Goal: Find specific page/section: Find specific page/section

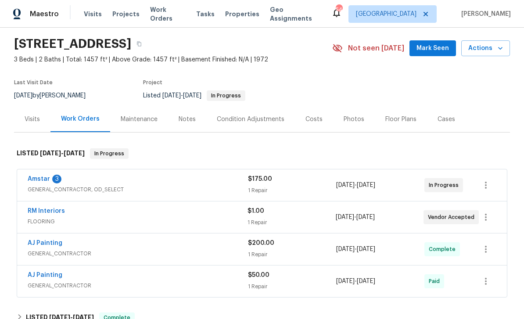
scroll to position [28, 0]
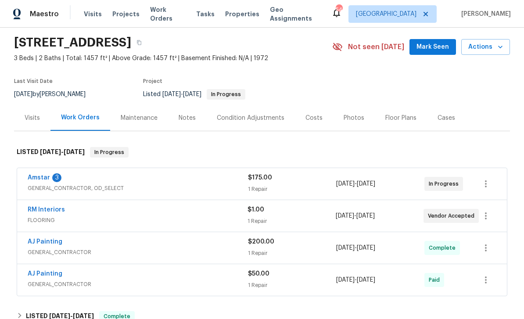
click at [234, 17] on span "Properties" at bounding box center [242, 14] width 34 height 9
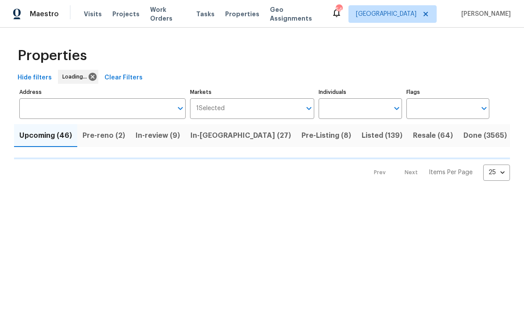
click at [145, 105] on input "Address" at bounding box center [95, 108] width 153 height 21
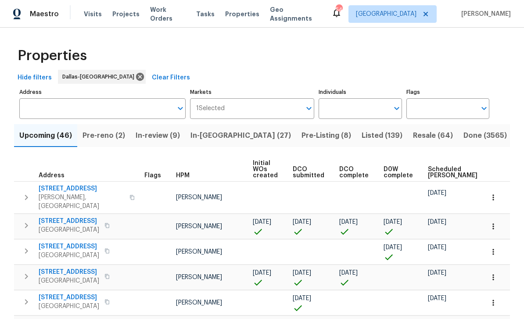
click at [120, 104] on input "Address" at bounding box center [95, 108] width 153 height 21
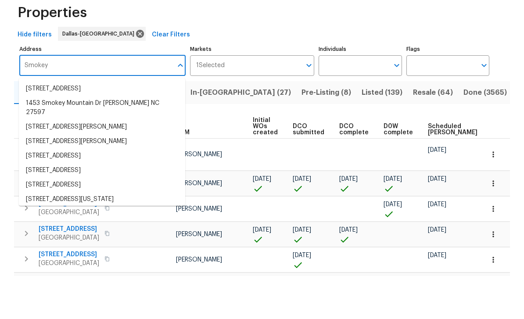
type input "Smokey"
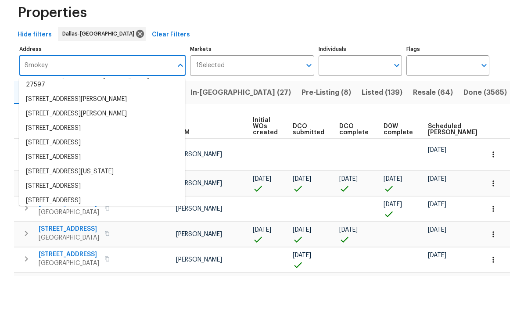
scroll to position [28, 0]
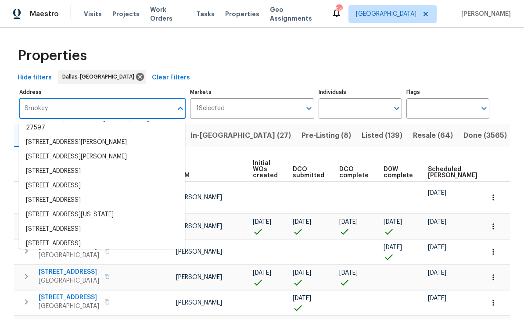
click at [112, 237] on li "[STREET_ADDRESS]" at bounding box center [102, 244] width 166 height 14
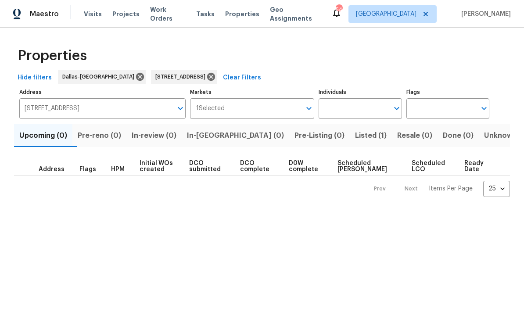
click at [355, 139] on span "Listed (1)" at bounding box center [371, 136] width 32 height 12
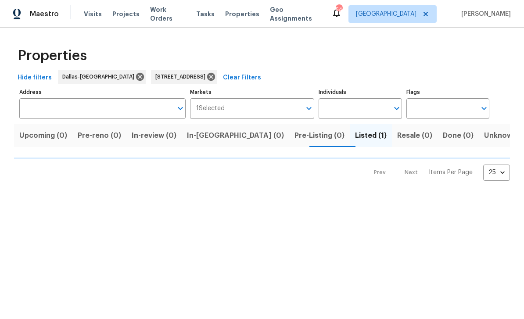
type input "[STREET_ADDRESS]"
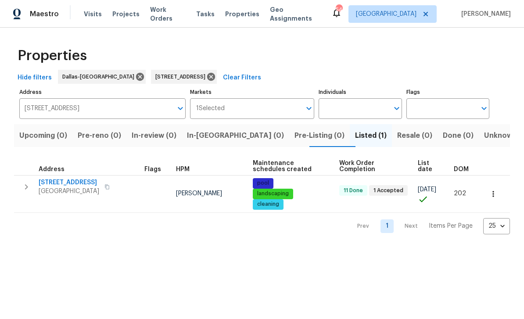
click at [77, 180] on span "[STREET_ADDRESS]" at bounding box center [69, 182] width 61 height 9
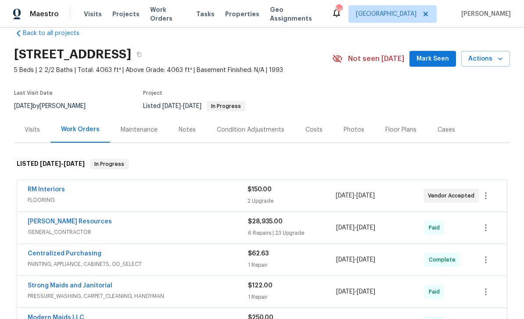
scroll to position [25, 0]
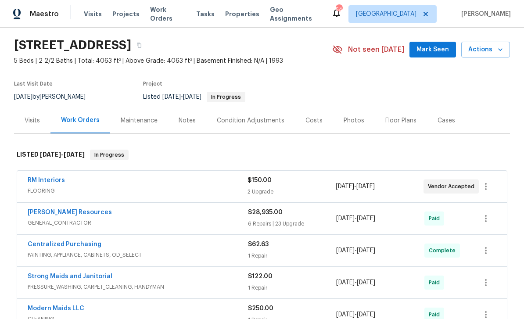
click at [58, 177] on link "RM Interiors" at bounding box center [46, 180] width 37 height 6
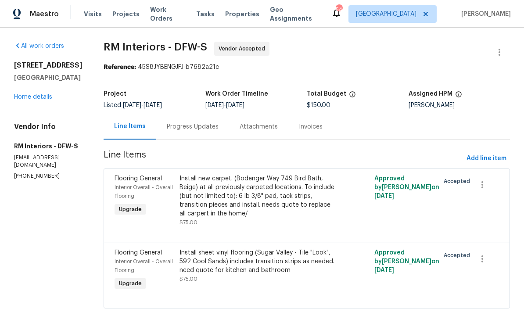
click at [206, 119] on div "Progress Updates" at bounding box center [192, 127] width 73 height 26
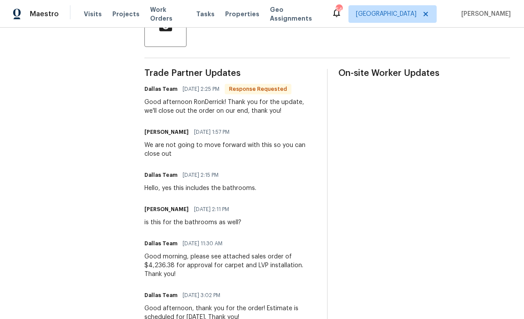
scroll to position [229, 0]
click at [187, 277] on div "Trade Partner Updates Dallas Team 05/19/2025 2:25 PM Response Requested Good af…" at bounding box center [231, 201] width 172 height 264
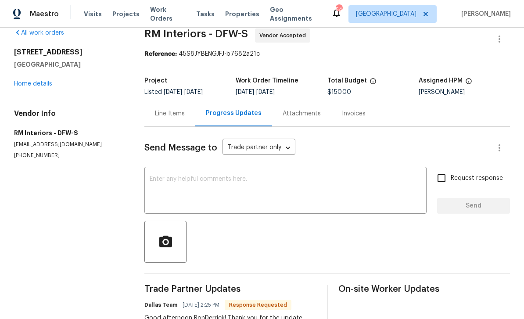
scroll to position [9, 0]
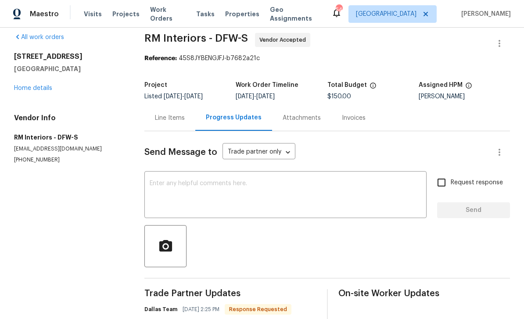
click at [44, 85] on link "Home details" at bounding box center [33, 88] width 38 height 6
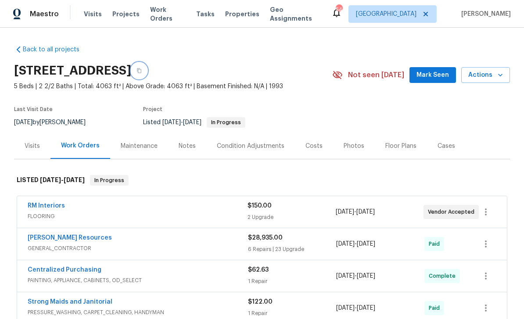
click at [147, 63] on button "button" at bounding box center [139, 71] width 16 height 16
